Goal: Transaction & Acquisition: Purchase product/service

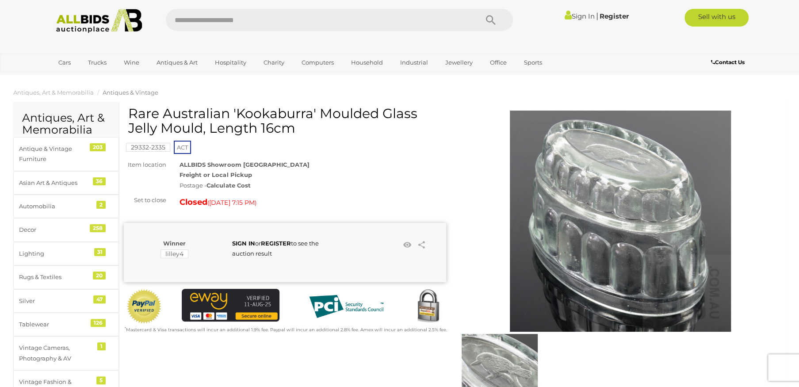
click at [582, 15] on link "Sign In" at bounding box center [580, 16] width 30 height 8
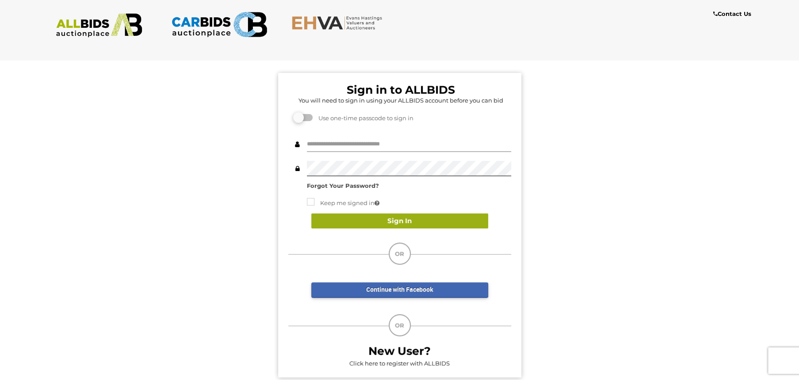
type input "**********"
click at [396, 220] on button "Sign In" at bounding box center [399, 221] width 177 height 15
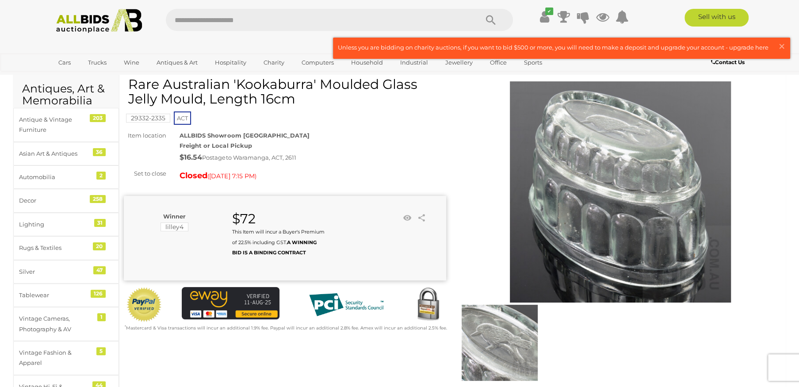
scroll to position [44, 0]
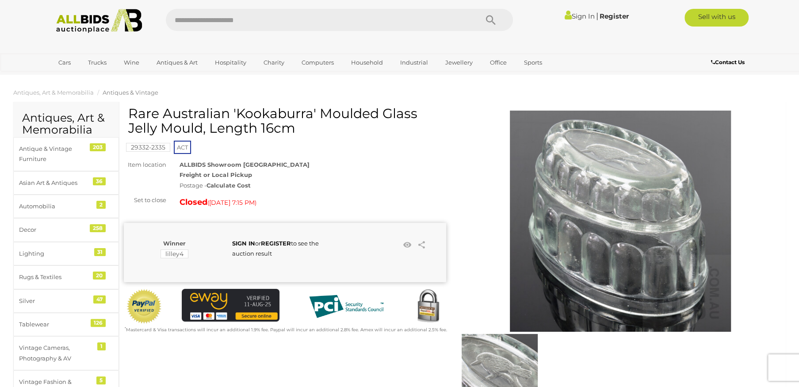
click at [106, 21] on img at bounding box center [99, 21] width 96 height 24
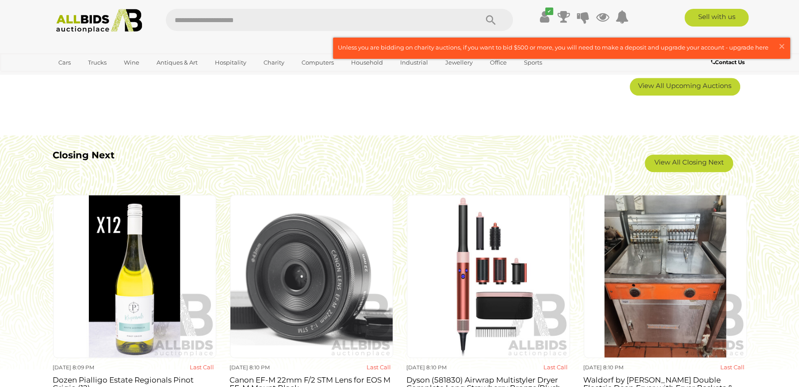
scroll to position [663, 0]
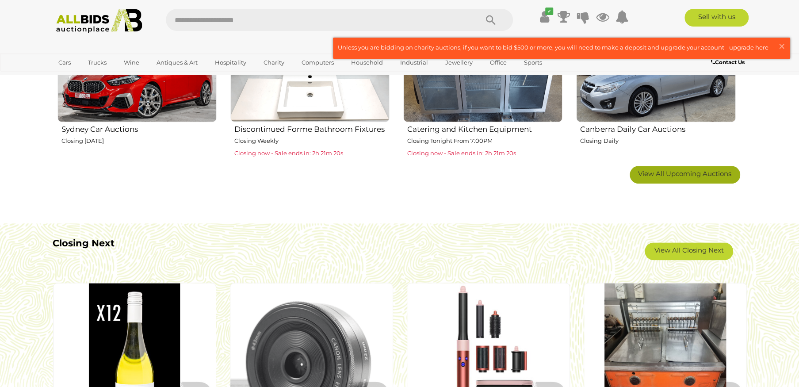
click at [693, 176] on span "View All Upcoming Auctions" at bounding box center [684, 173] width 93 height 8
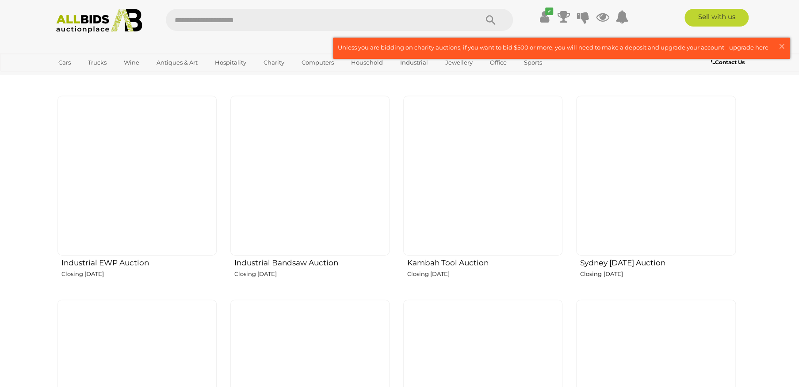
scroll to position [1371, 0]
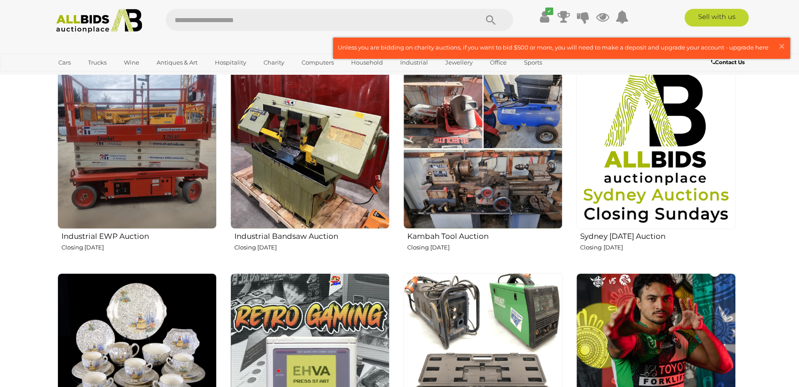
click at [497, 191] on img at bounding box center [482, 148] width 159 height 159
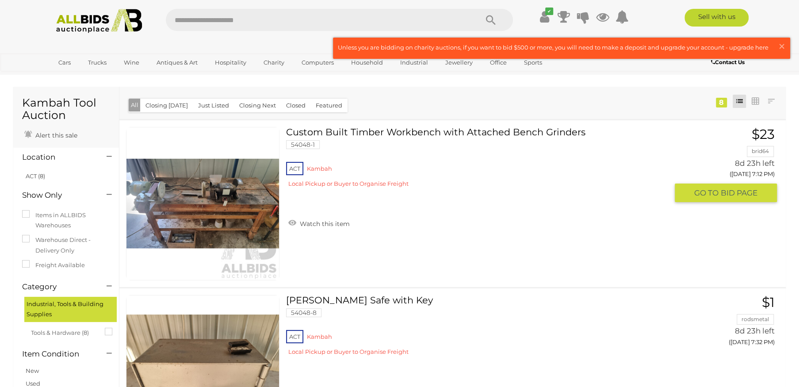
click at [186, 197] on link at bounding box center [202, 203] width 153 height 153
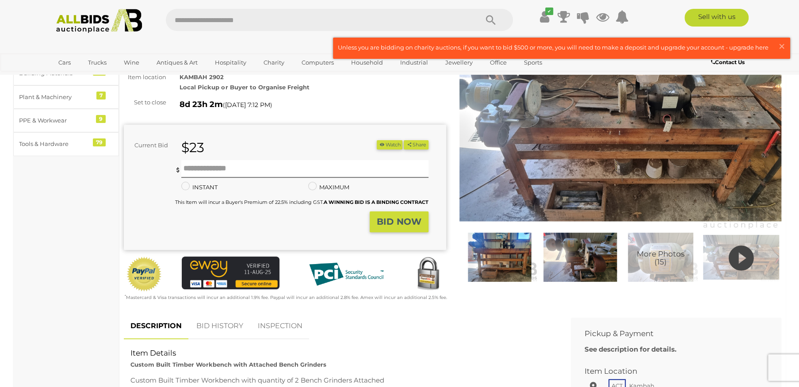
scroll to position [88, 0]
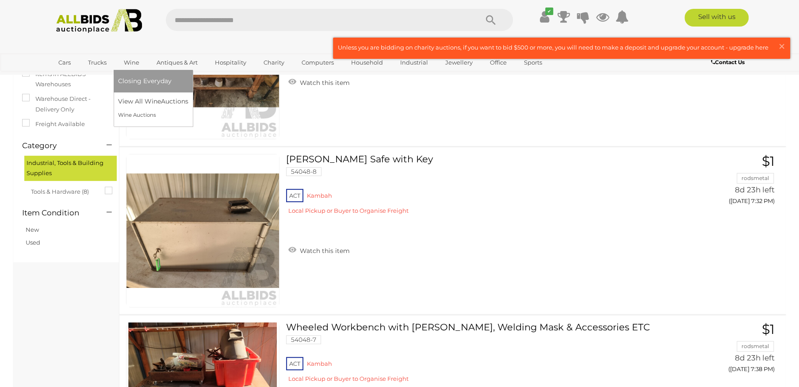
scroll to position [30, 0]
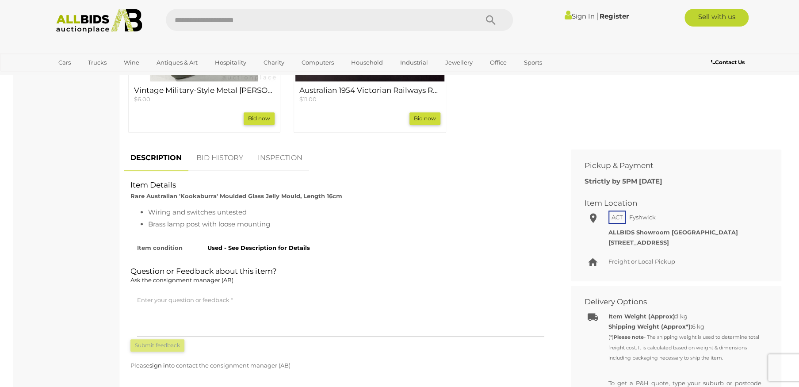
scroll to position [575, 0]
